Goal: Entertainment & Leisure: Consume media (video, audio)

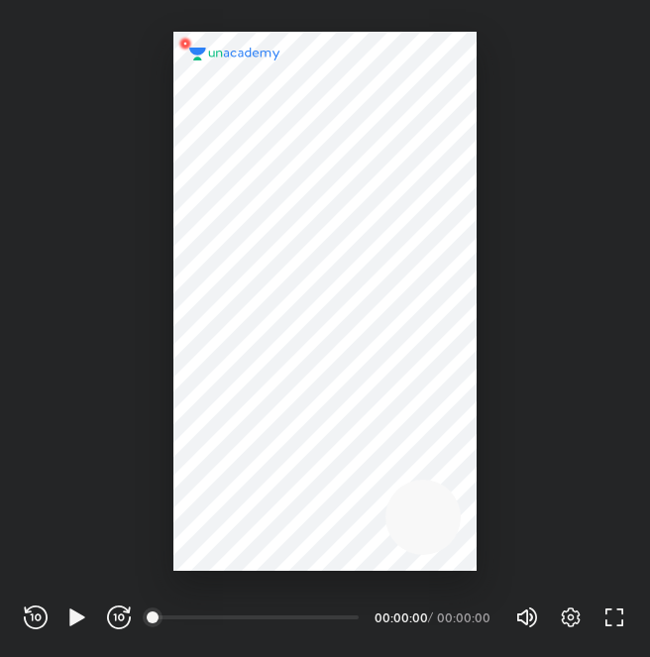
scroll to position [657, 650]
click at [65, 621] on icon "button" at bounding box center [77, 618] width 24 height 24
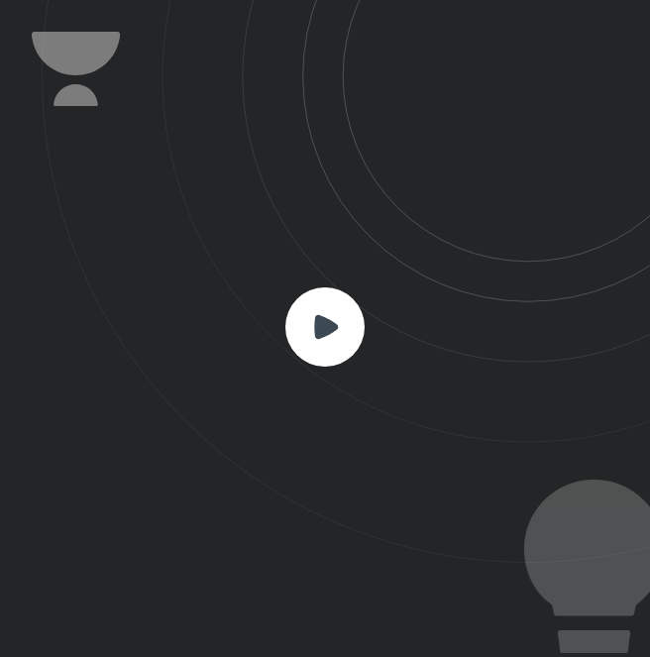
click at [320, 322] on icon at bounding box center [326, 326] width 24 height 24
click at [326, 331] on icon at bounding box center [326, 326] width 24 height 24
click at [325, 322] on icon at bounding box center [326, 326] width 24 height 24
click at [314, 320] on icon at bounding box center [326, 326] width 24 height 24
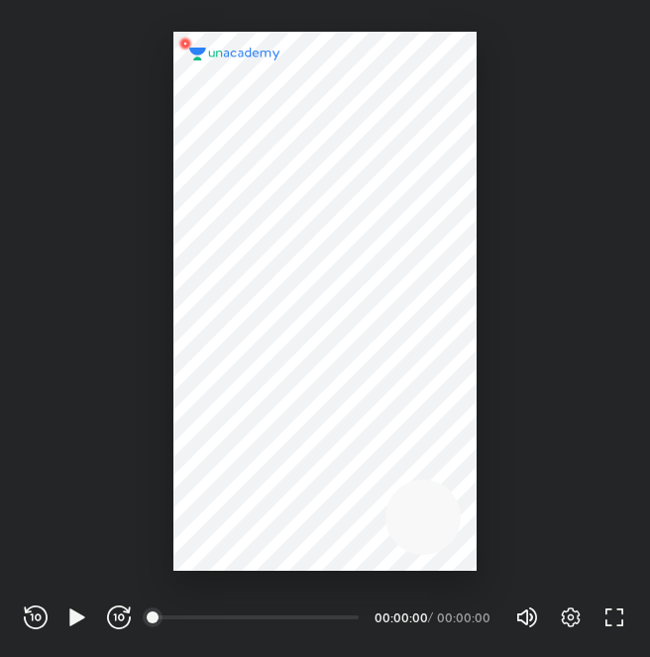
scroll to position [657, 650]
click at [72, 617] on icon "button" at bounding box center [76, 617] width 15 height 17
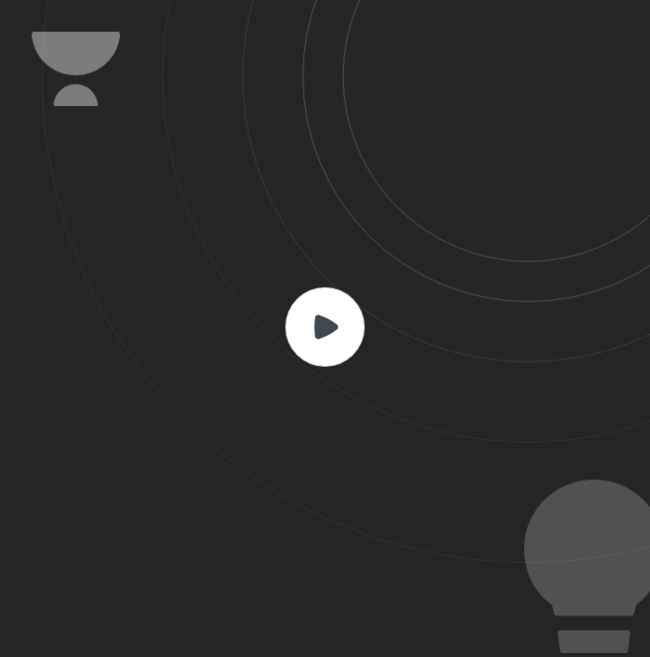
click at [318, 324] on icon at bounding box center [326, 326] width 24 height 24
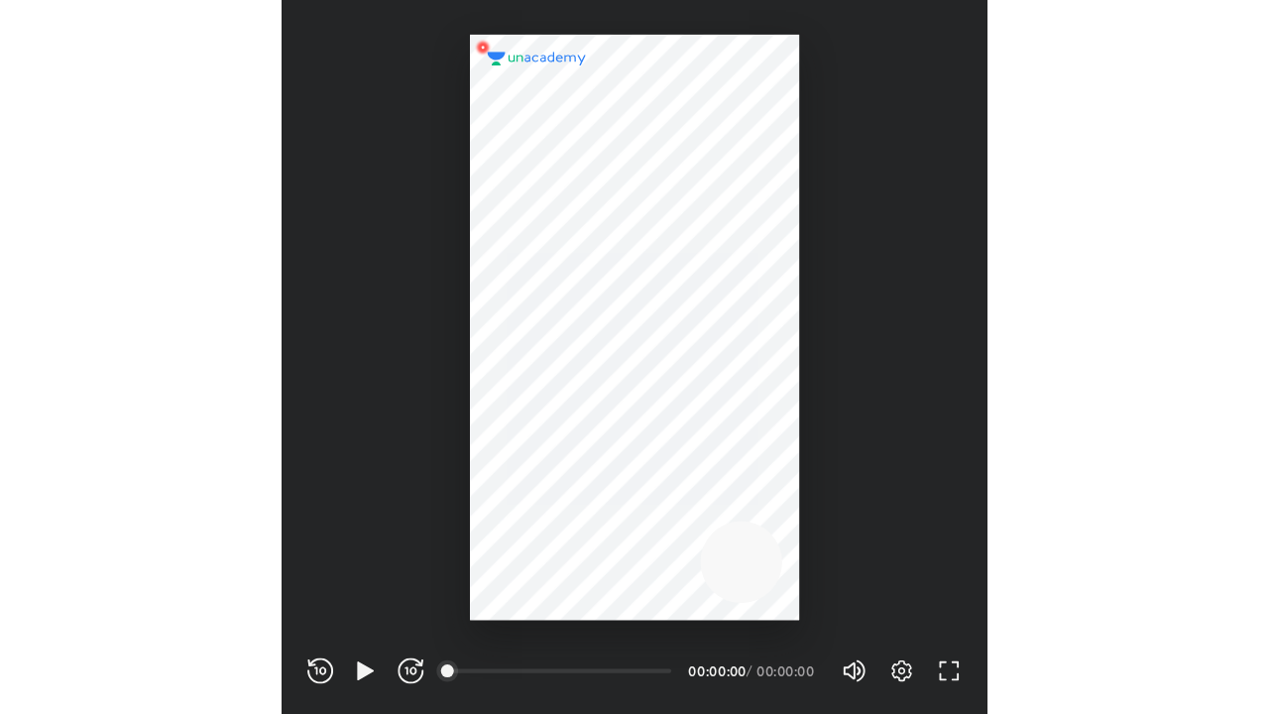
scroll to position [657, 650]
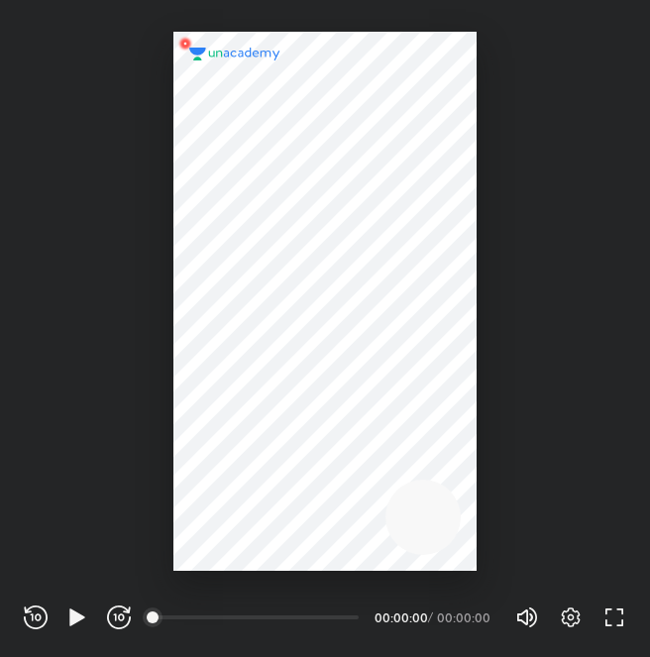
click at [628, 613] on div "REWIND (J) PLAY (K) FORWARD (L) 00:00 00:00:00 / 00:00:00 Volume (M) 100% Setti…" at bounding box center [325, 614] width 650 height 86
click at [616, 614] on icon "button" at bounding box center [615, 618] width 24 height 24
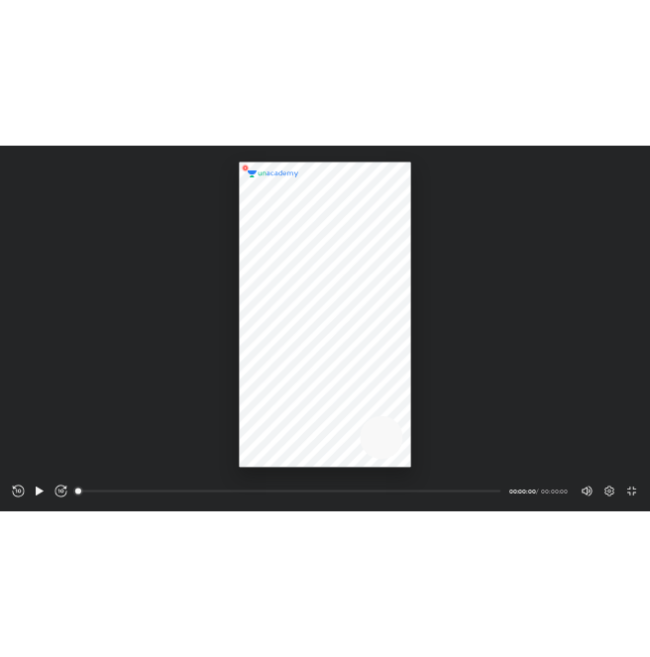
scroll to position [714, 1269]
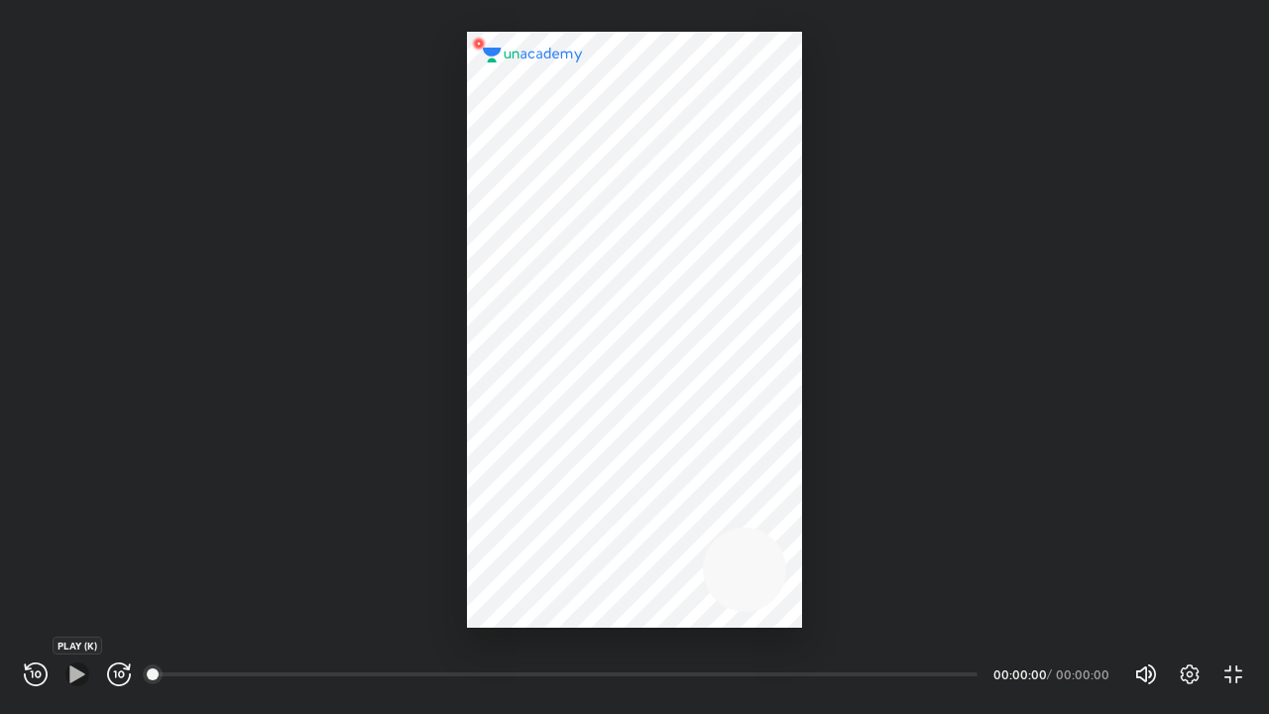
click at [77, 656] on icon "button" at bounding box center [76, 673] width 15 height 17
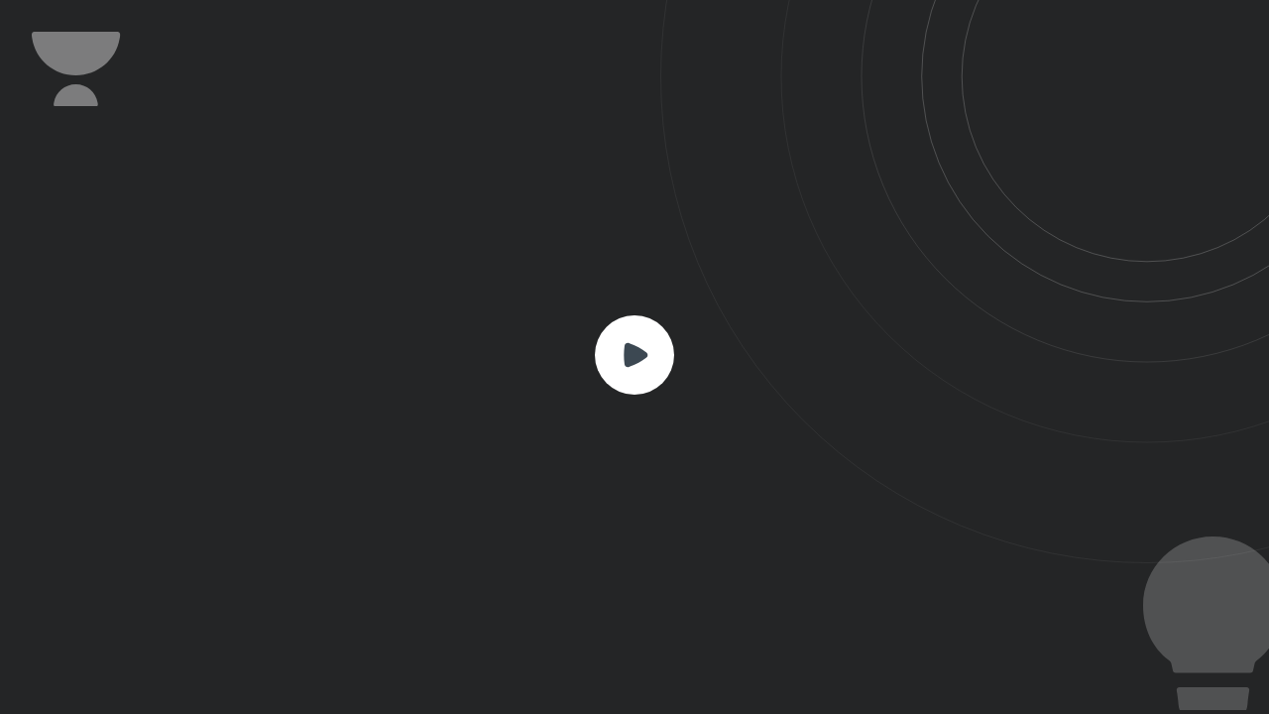
click at [633, 346] on icon at bounding box center [636, 355] width 24 height 24
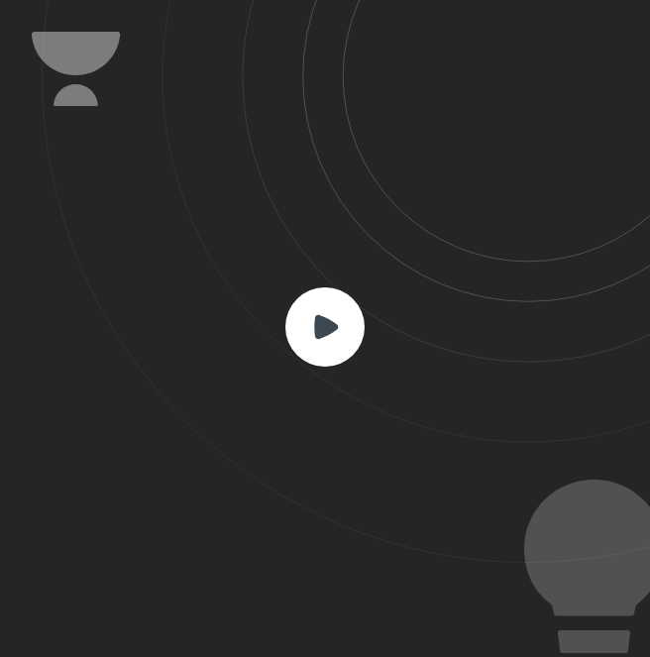
scroll to position [657, 650]
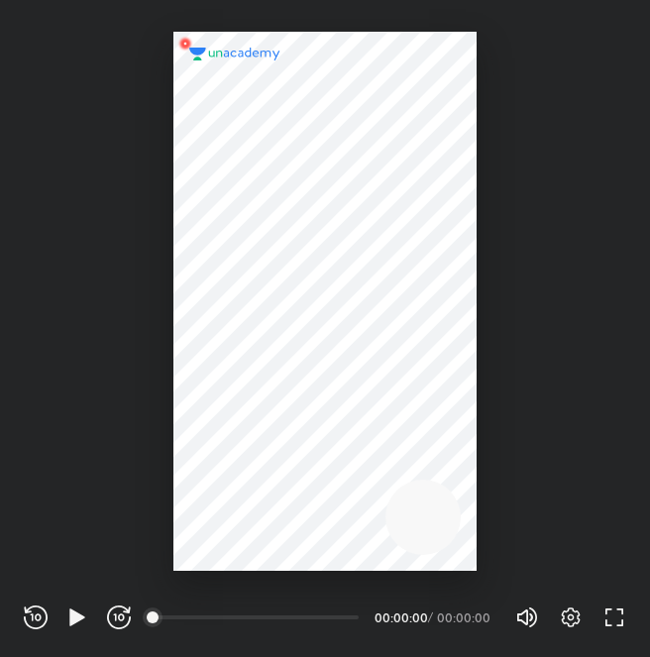
scroll to position [657, 650]
click at [70, 606] on icon "button" at bounding box center [77, 618] width 24 height 24
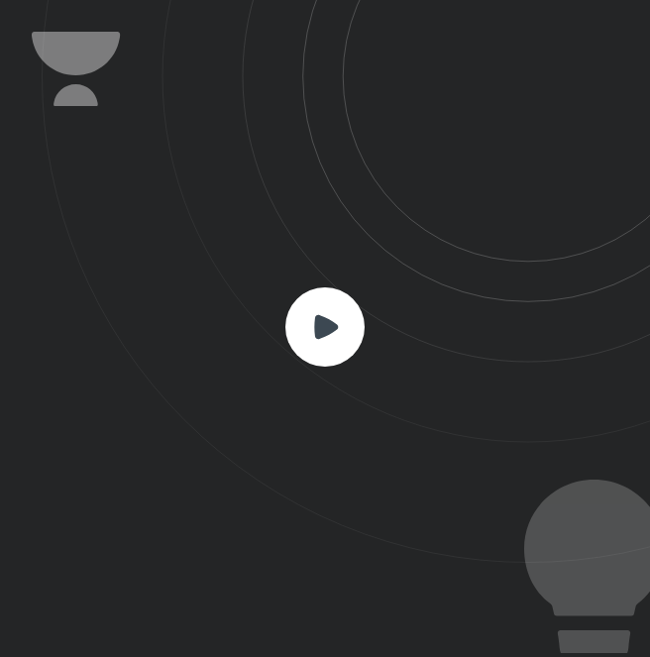
click at [311, 335] on rect at bounding box center [325, 326] width 79 height 79
click at [318, 333] on icon at bounding box center [326, 326] width 24 height 24
click at [338, 332] on rect at bounding box center [325, 326] width 79 height 79
click at [344, 298] on rect at bounding box center [325, 326] width 79 height 79
click at [331, 317] on rect at bounding box center [325, 326] width 79 height 79
